Goal: Information Seeking & Learning: Learn about a topic

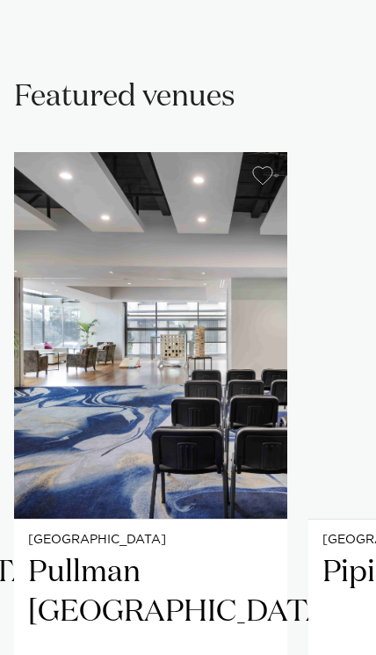
scroll to position [1038, 0]
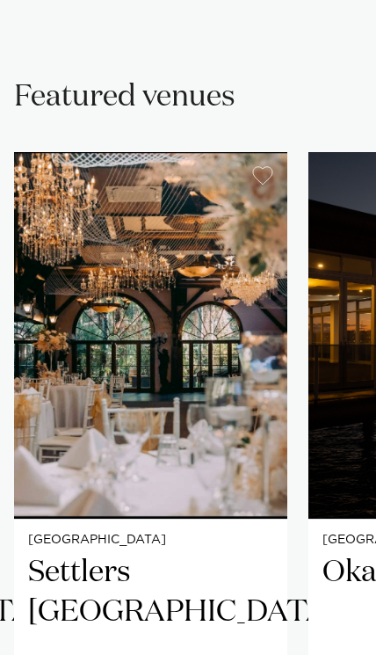
click at [180, 608] on h2 "Settlers Country Manor" at bounding box center [150, 612] width 245 height 119
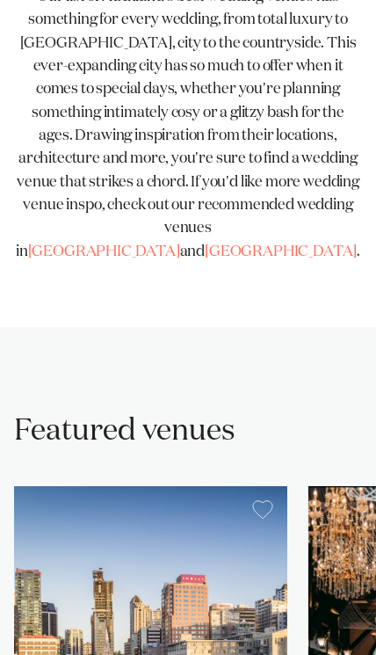
scroll to position [703, 0]
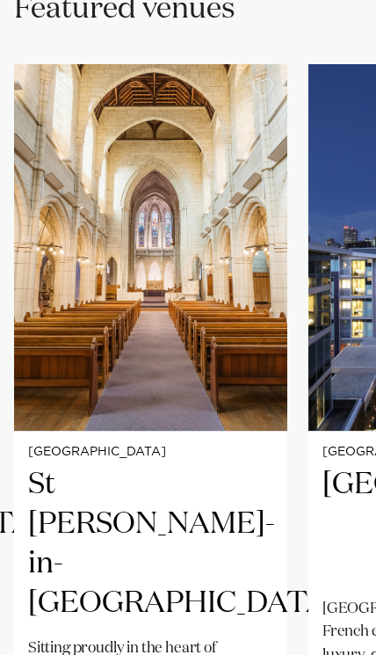
scroll to position [1128, 0]
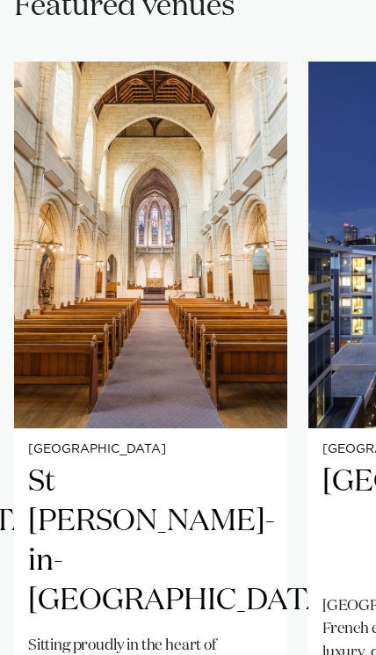
click at [201, 529] on h2 "St [PERSON_NAME]-in-[GEOGRAPHIC_DATA]" at bounding box center [150, 541] width 245 height 158
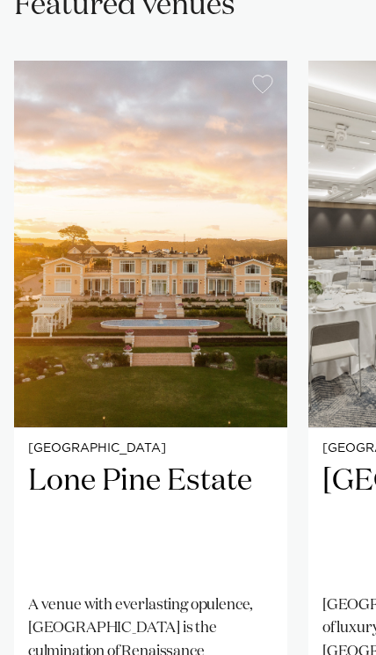
click at [225, 427] on img "9 / 25" at bounding box center [150, 244] width 273 height 366
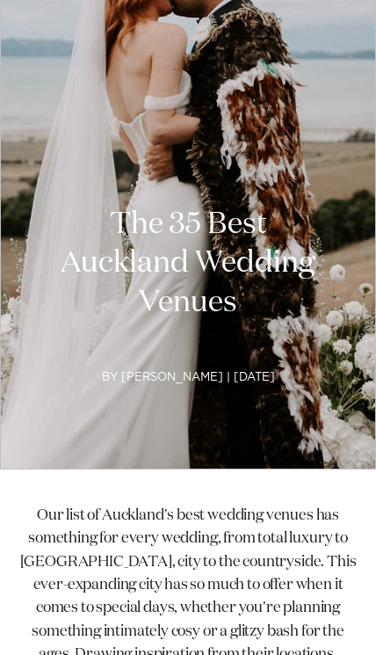
scroll to position [130, 0]
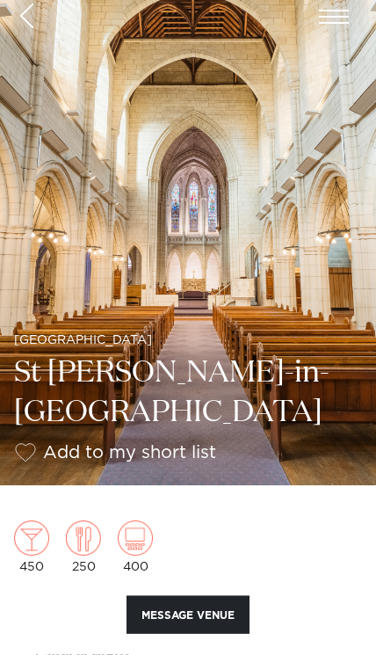
scroll to position [20, 0]
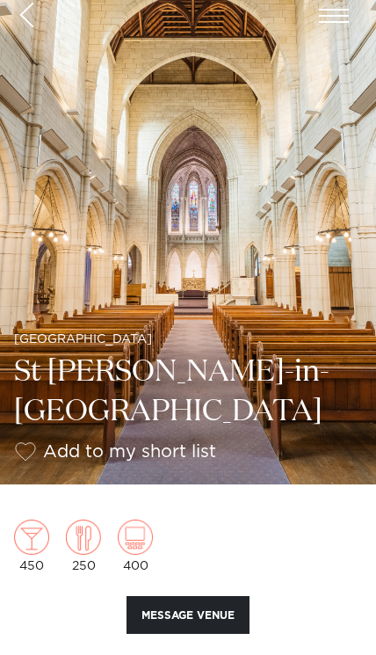
click at [30, 11] on span "button" at bounding box center [26, 15] width 15 height 27
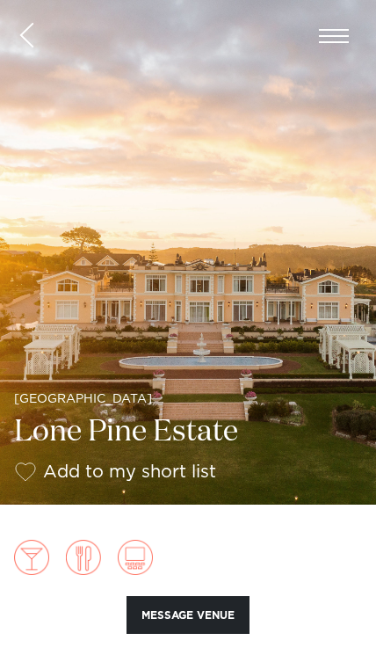
click at [34, 22] on button "button" at bounding box center [26, 35] width 25 height 29
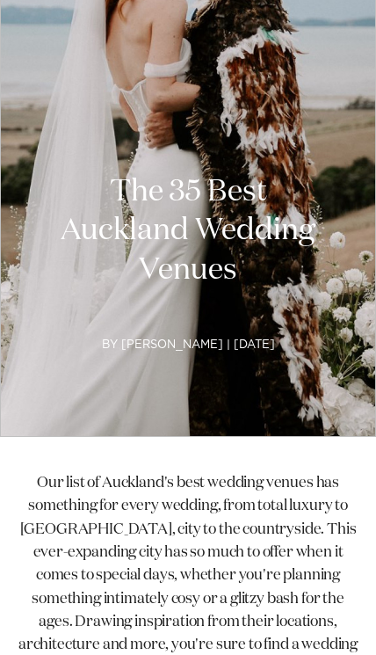
scroll to position [154, 0]
